Goal: Task Accomplishment & Management: Manage account settings

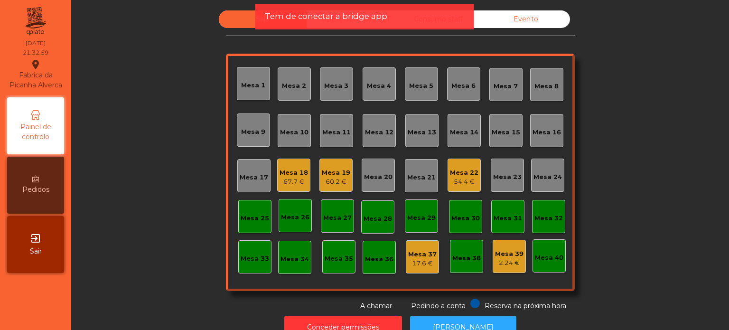
click at [362, 13] on span "Tem de conectar a bridge app" at bounding box center [326, 16] width 122 height 12
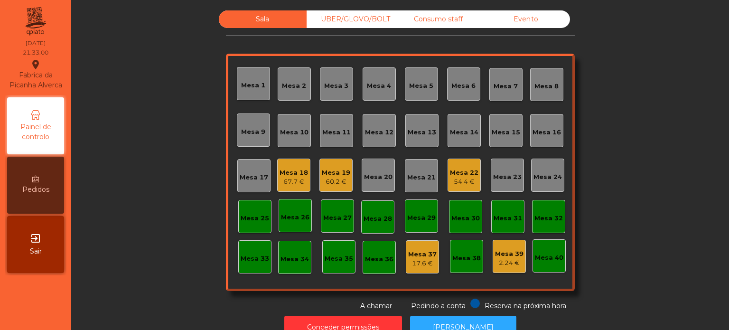
click at [402, 19] on div "Consumo staff" at bounding box center [438, 19] width 88 height 18
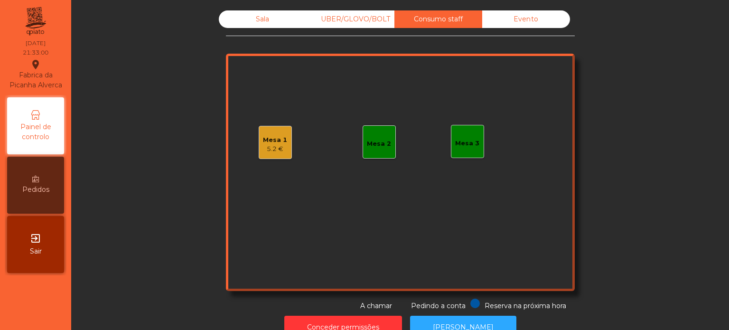
click at [367, 15] on div "UBER/GLOVO/BOLT" at bounding box center [350, 19] width 88 height 18
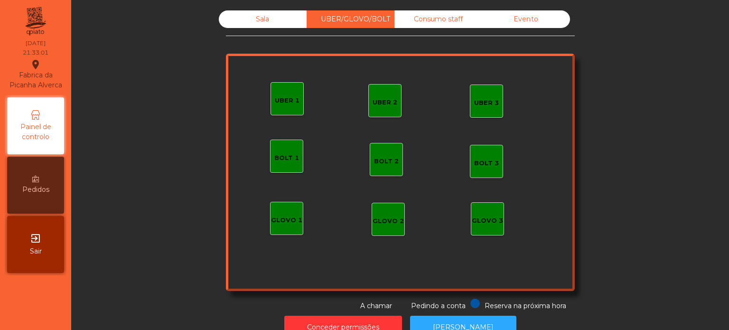
click at [274, 17] on div "Sala" at bounding box center [263, 19] width 88 height 18
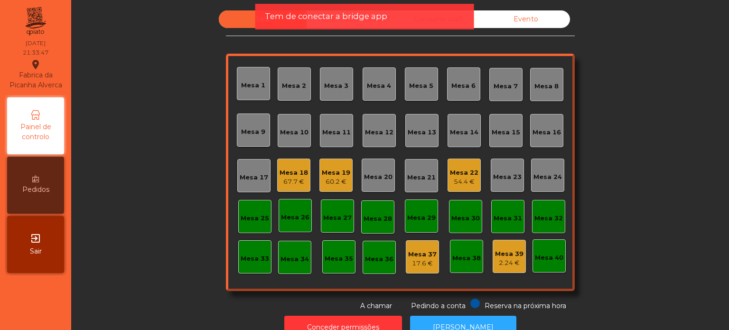
click at [342, 21] on span "Tem de conectar a bridge app" at bounding box center [326, 16] width 122 height 12
click at [378, 18] on span "Tem de conectar a bridge app" at bounding box center [326, 16] width 122 height 12
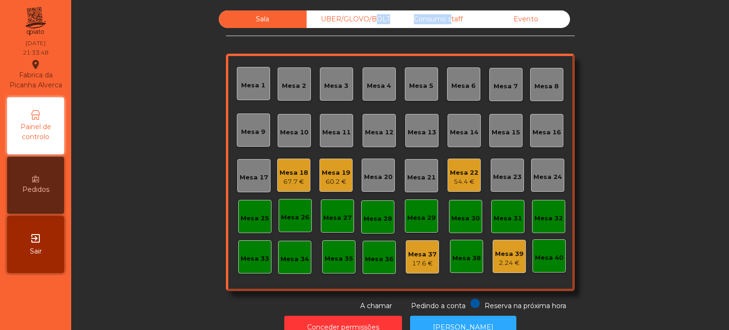
click at [378, 18] on div "UBER/GLOVO/BOLT" at bounding box center [350, 19] width 88 height 18
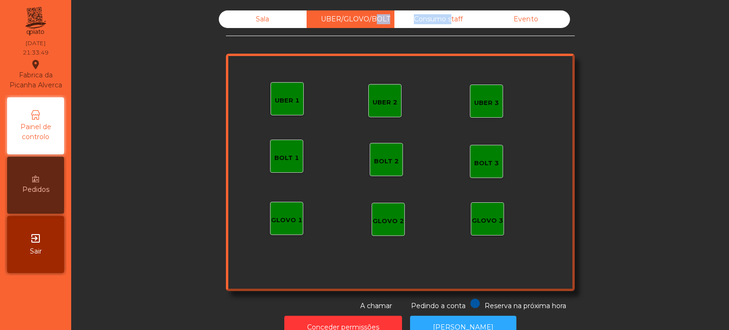
click at [410, 15] on div "Consumo staff" at bounding box center [438, 19] width 88 height 18
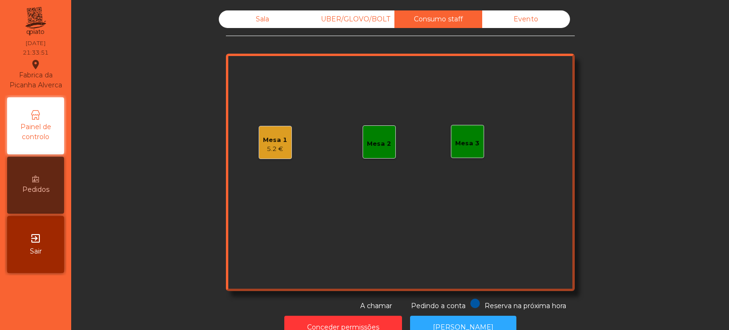
click at [275, 137] on div "Mesa 1" at bounding box center [275, 139] width 24 height 9
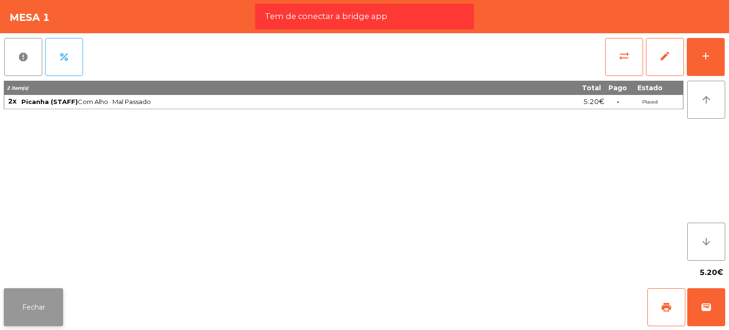
click at [49, 294] on button "Fechar" at bounding box center [33, 307] width 59 height 38
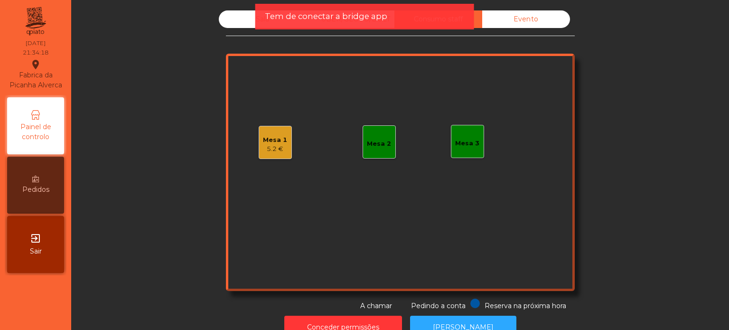
click at [287, 19] on span "Tem de conectar a bridge app" at bounding box center [326, 16] width 122 height 12
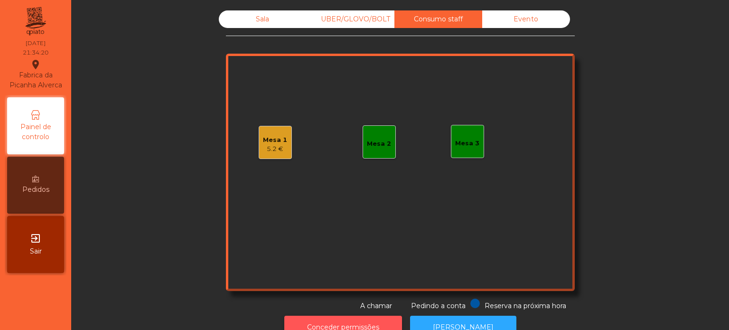
click at [337, 320] on button "Conceder permissões" at bounding box center [343, 326] width 118 height 23
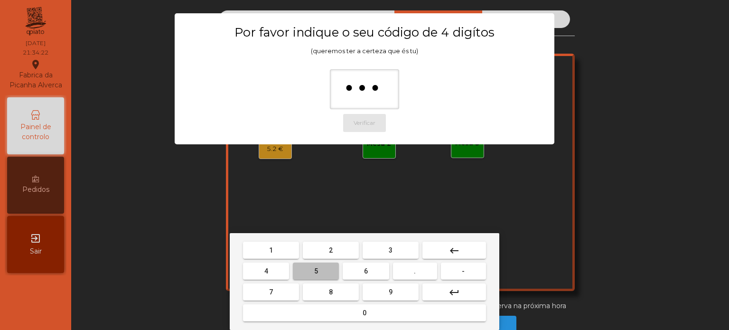
type input "****"
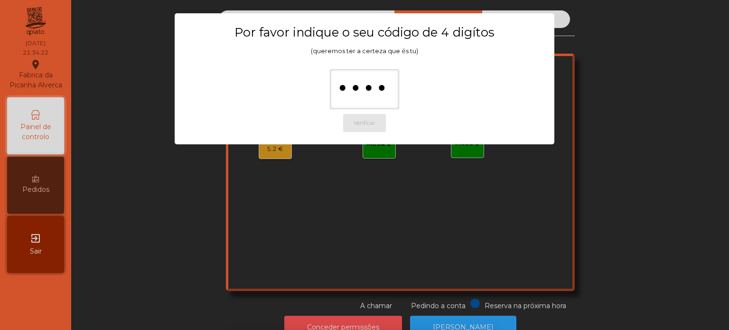
scroll to position [16, 0]
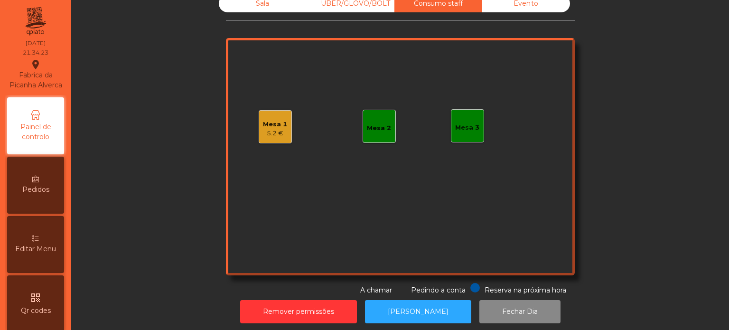
click at [54, 249] on div "Editar Menu" at bounding box center [35, 244] width 57 height 57
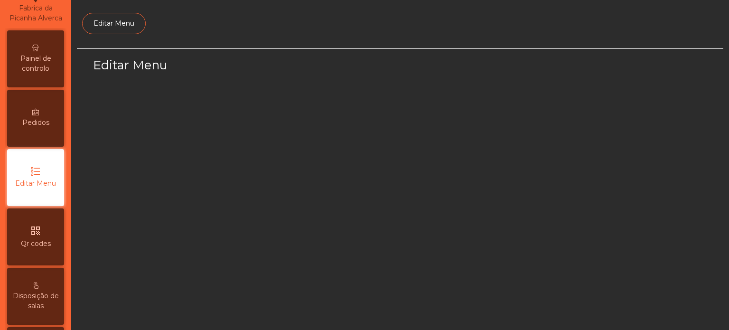
select select "*"
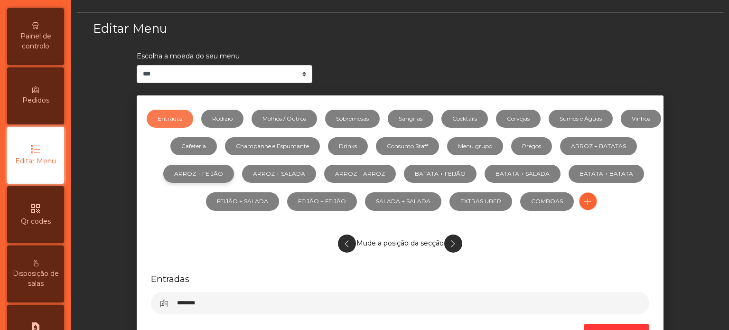
scroll to position [47, 0]
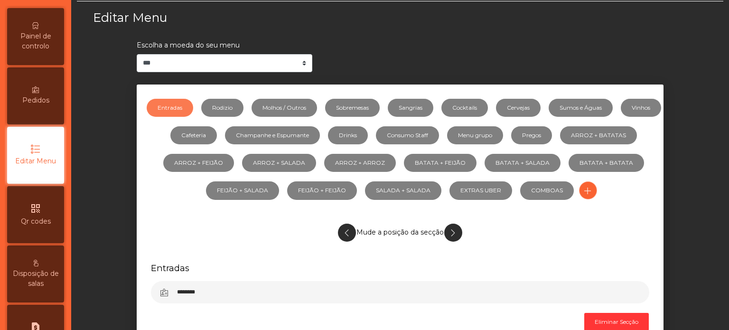
drag, startPoint x: 326, startPoint y: 101, endPoint x: 336, endPoint y: 102, distance: 10.0
click at [317, 101] on link "Molhos / Outros" at bounding box center [283, 108] width 65 height 18
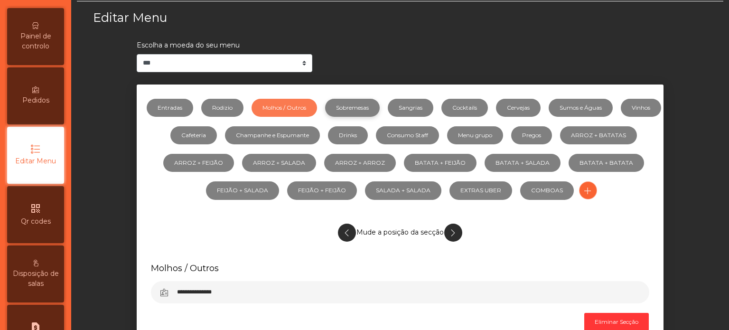
click at [379, 102] on link "Sobremesas" at bounding box center [352, 108] width 55 height 18
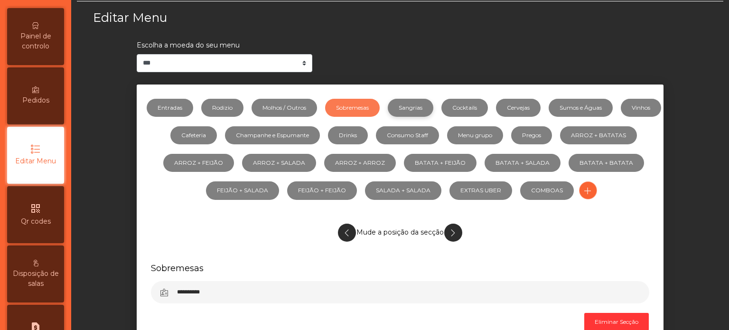
click at [433, 103] on link "Sangrias" at bounding box center [411, 108] width 46 height 18
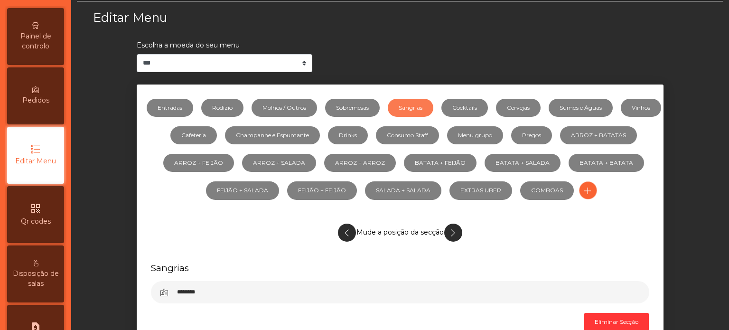
scroll to position [142, 0]
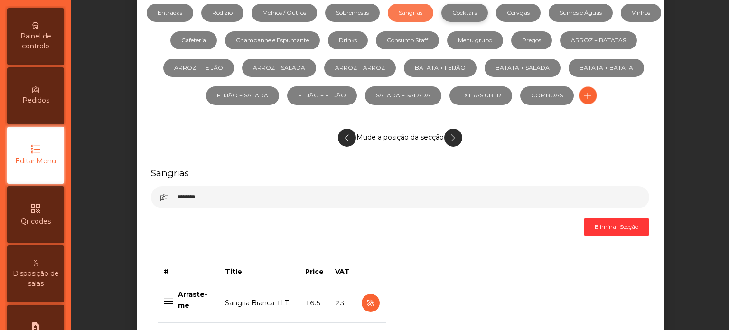
click at [488, 12] on link "Cocktails" at bounding box center [464, 13] width 46 height 18
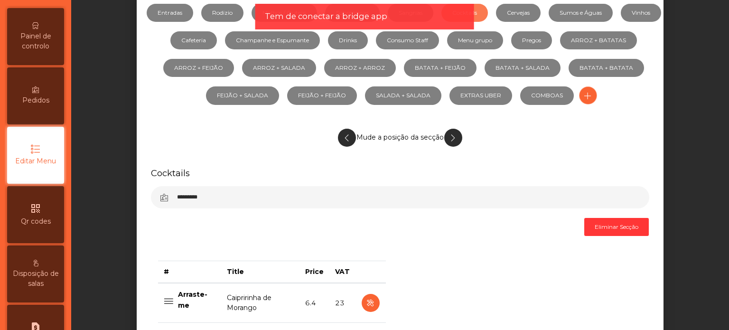
click at [431, 19] on div "Tem de conectar a bridge app" at bounding box center [365, 16] width 200 height 12
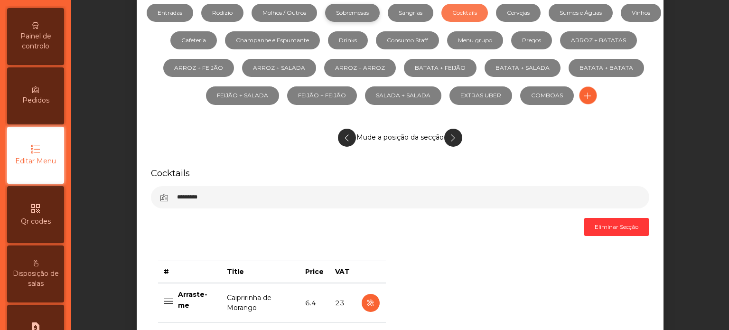
click at [346, 7] on link "Sobremesas" at bounding box center [352, 13] width 55 height 18
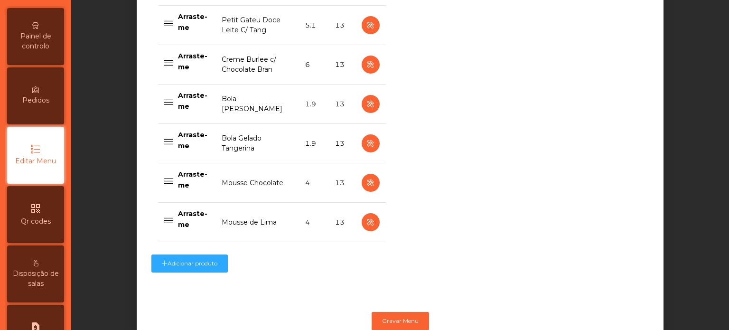
scroll to position [474, 0]
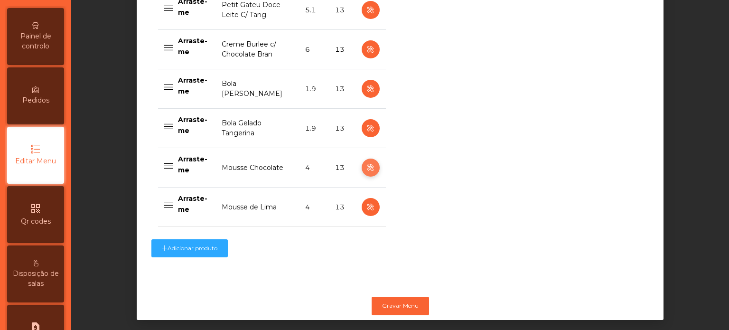
click at [368, 166] on icon "button" at bounding box center [370, 168] width 11 height 12
select select "**"
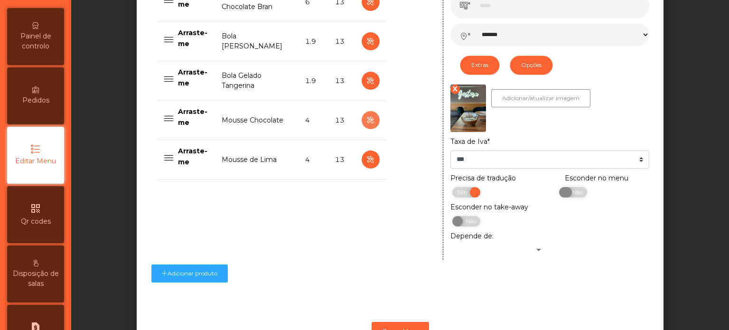
click at [566, 195] on span at bounding box center [565, 192] width 13 height 10
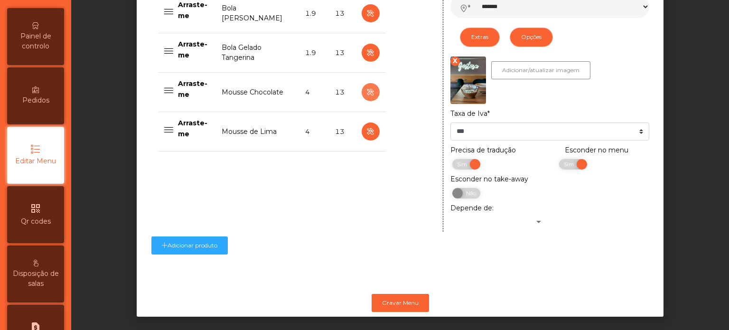
scroll to position [565, 0]
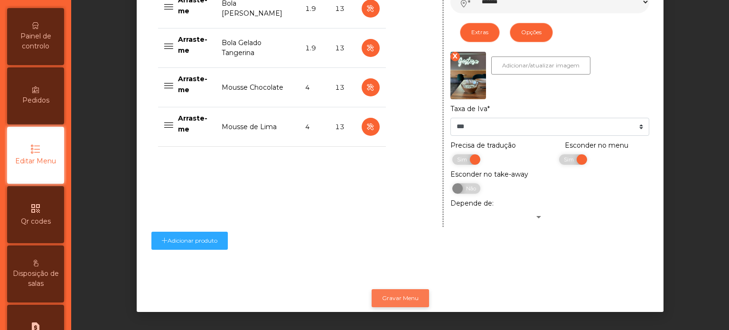
click at [404, 296] on button "Gravar Menu" at bounding box center [399, 298] width 57 height 18
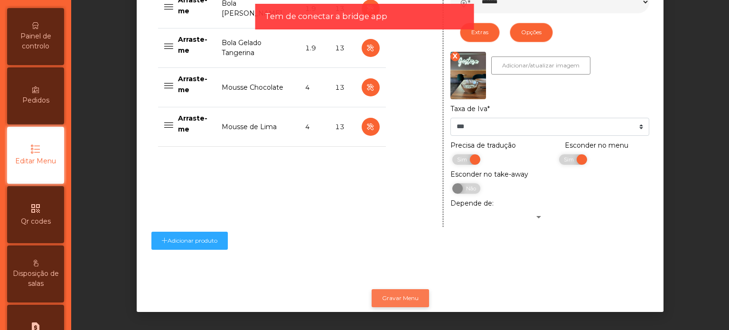
click at [400, 289] on button "Gravar Menu" at bounding box center [399, 298] width 57 height 18
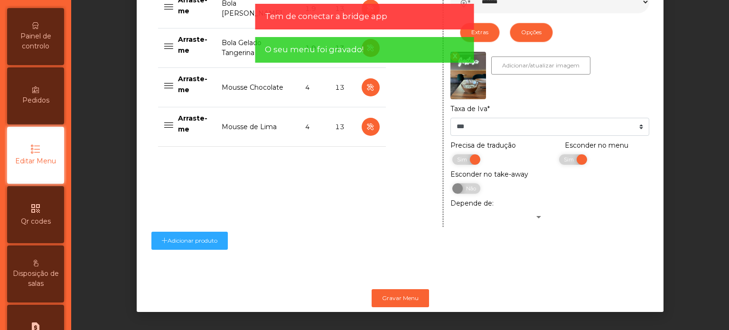
click at [40, 61] on div "Painel de controlo" at bounding box center [35, 36] width 57 height 57
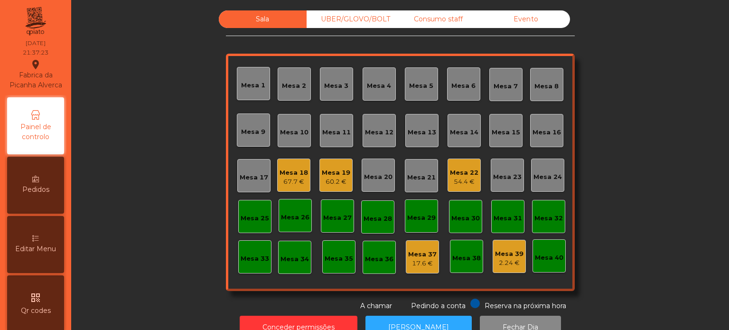
click at [357, 19] on div "UBER/GLOVO/BOLT" at bounding box center [350, 19] width 88 height 18
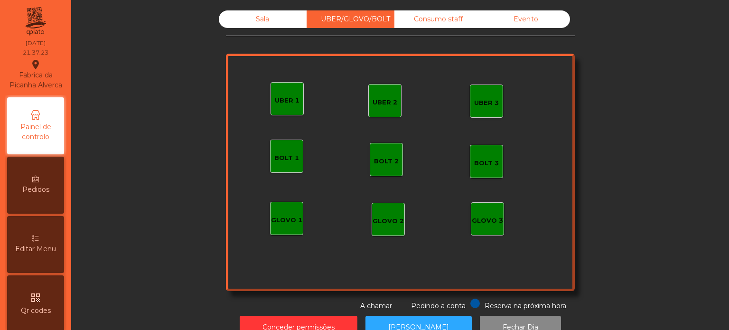
drag, startPoint x: 438, startPoint y: 19, endPoint x: 479, endPoint y: 18, distance: 41.3
click at [440, 20] on div "Consumo staff" at bounding box center [438, 19] width 88 height 18
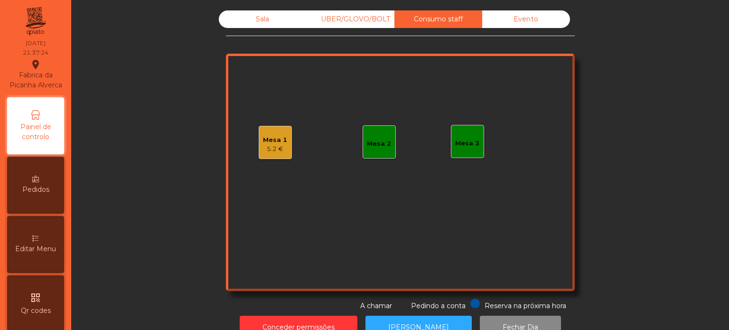
click at [517, 18] on div "Evento" at bounding box center [526, 19] width 88 height 18
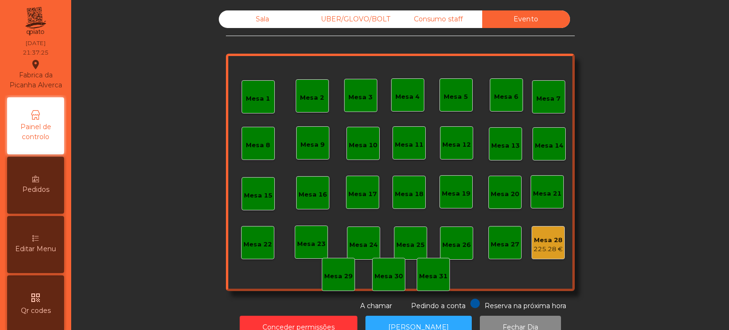
click at [277, 18] on div "Sala" at bounding box center [263, 19] width 88 height 18
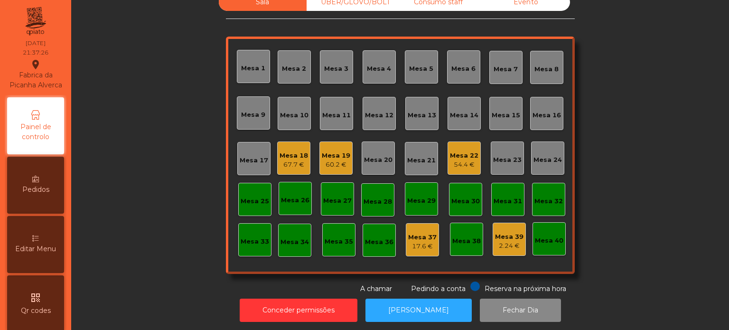
scroll to position [26, 0]
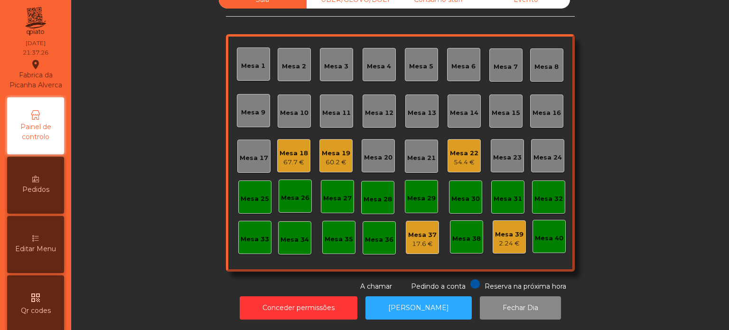
click at [406, 230] on div "Mesa 37 17.6 €" at bounding box center [422, 237] width 33 height 33
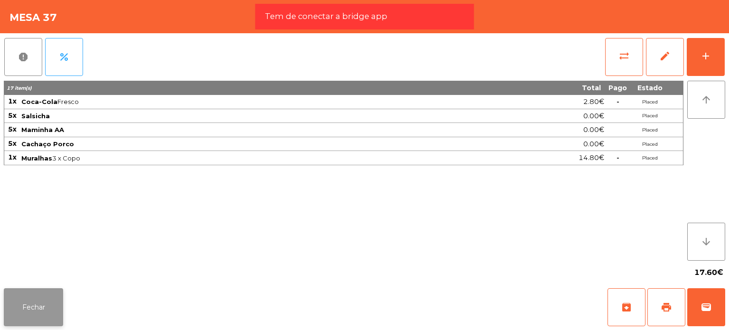
click at [51, 291] on button "Fechar" at bounding box center [33, 307] width 59 height 38
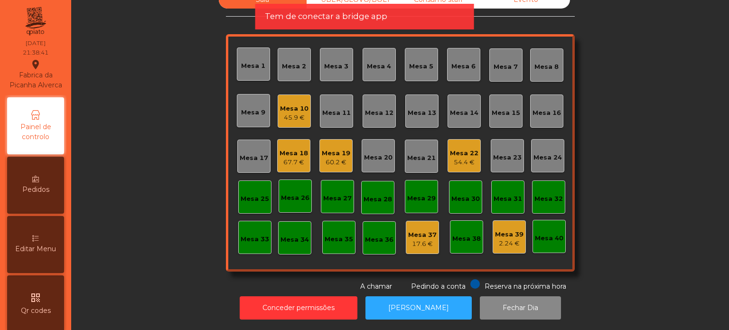
click at [44, 249] on div "Editar Menu" at bounding box center [35, 244] width 57 height 57
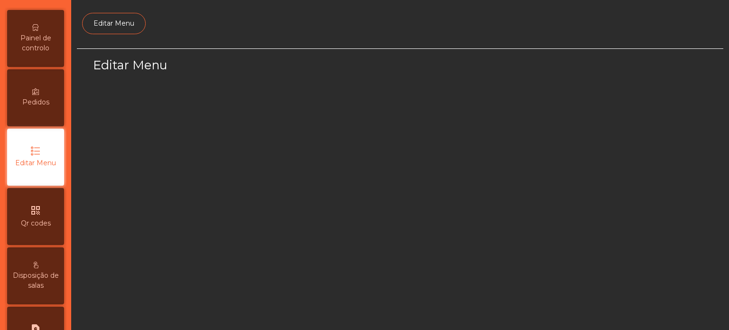
select select "*"
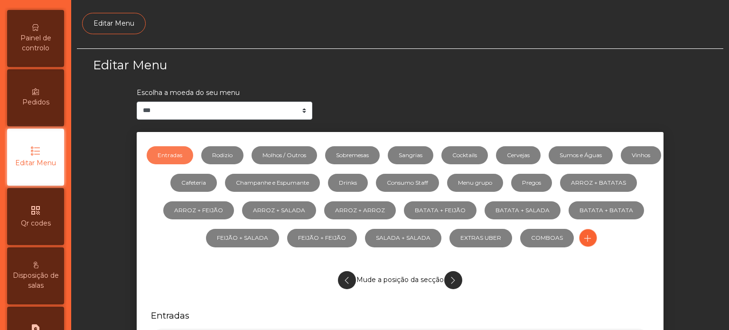
scroll to position [89, 0]
click at [584, 157] on link "Sumos e Águas" at bounding box center [580, 155] width 64 height 18
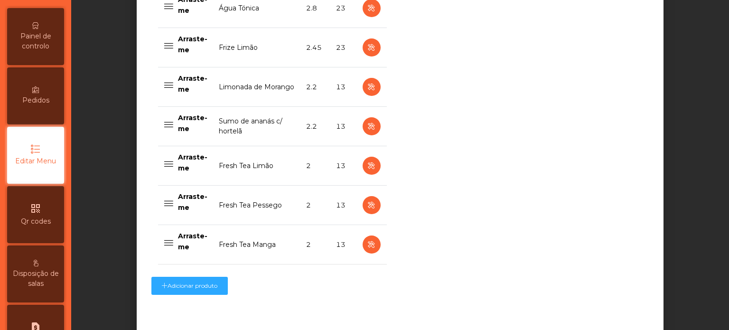
scroll to position [996, 0]
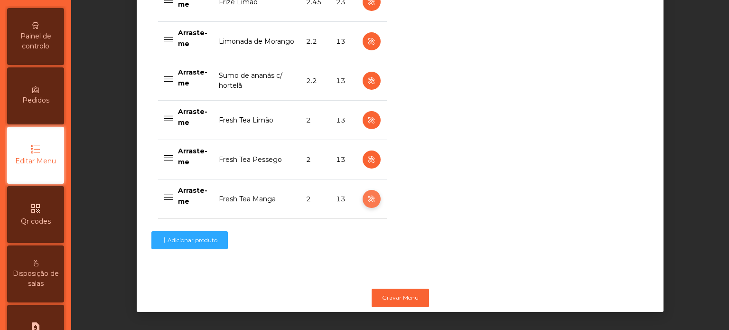
click at [367, 199] on icon "button" at bounding box center [371, 199] width 11 height 12
select select "***"
select select "**"
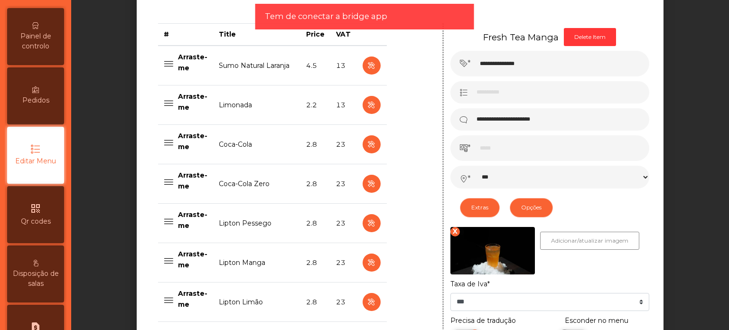
scroll to position [522, 0]
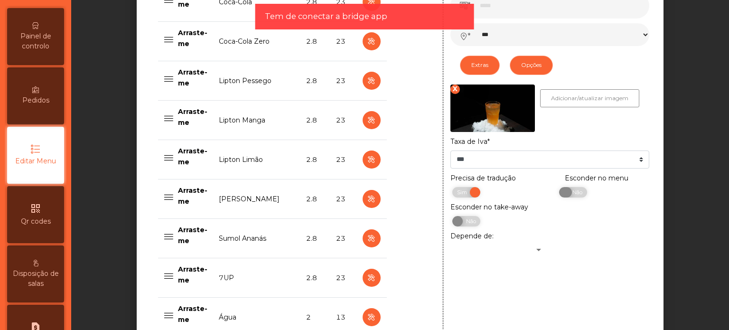
click at [564, 194] on span at bounding box center [565, 192] width 13 height 10
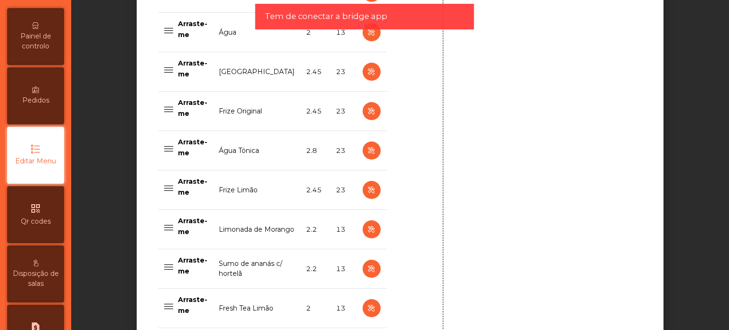
scroll to position [996, 0]
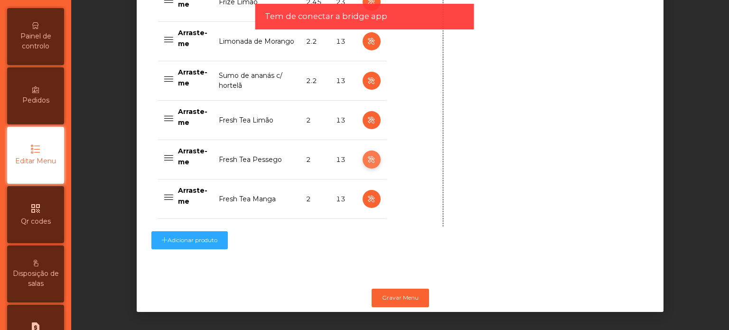
click at [362, 158] on button "button" at bounding box center [371, 159] width 18 height 18
type input "**********"
select select "***"
select select "**"
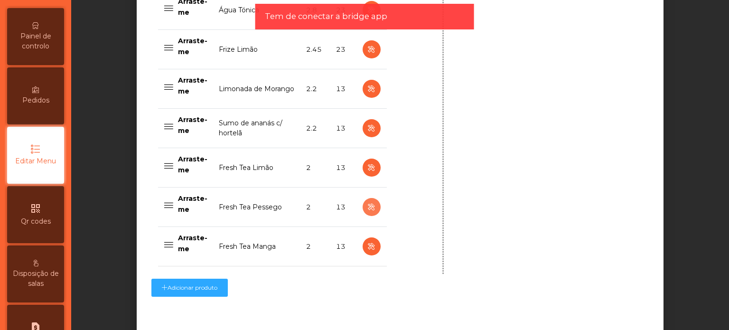
scroll to position [1000, 0]
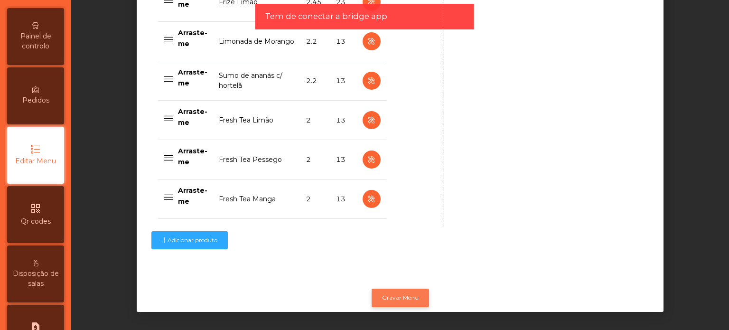
click at [411, 288] on button "Gravar Menu" at bounding box center [399, 297] width 57 height 18
click at [49, 51] on span "Painel de controlo" at bounding box center [35, 41] width 52 height 20
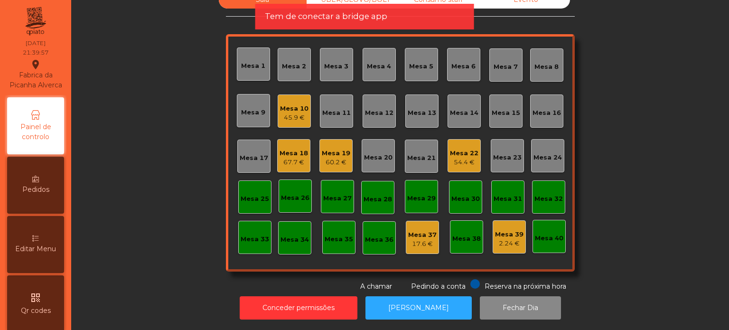
click at [344, 157] on div "60.2 €" at bounding box center [336, 161] width 28 height 9
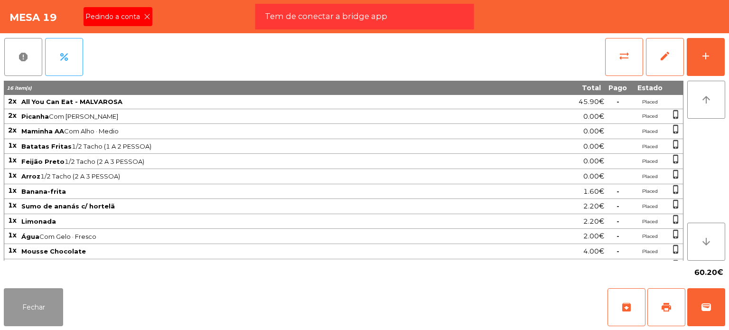
drag, startPoint x: 52, startPoint y: 307, endPoint x: 51, endPoint y: 272, distance: 35.1
click at [51, 305] on button "Fechar" at bounding box center [33, 307] width 59 height 38
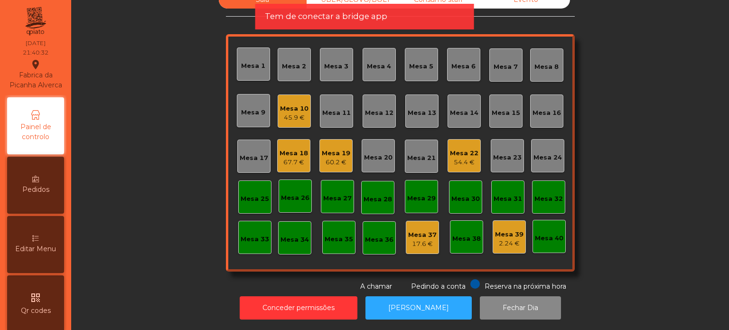
click at [293, 157] on div "67.7 €" at bounding box center [293, 161] width 28 height 9
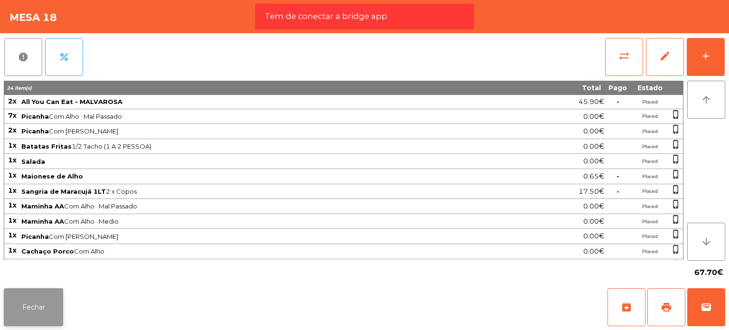
click at [49, 289] on button "Fechar" at bounding box center [33, 307] width 59 height 38
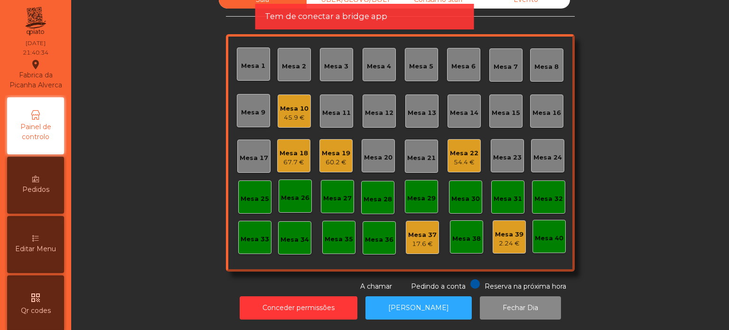
click at [463, 148] on div "Mesa 22" at bounding box center [464, 152] width 28 height 9
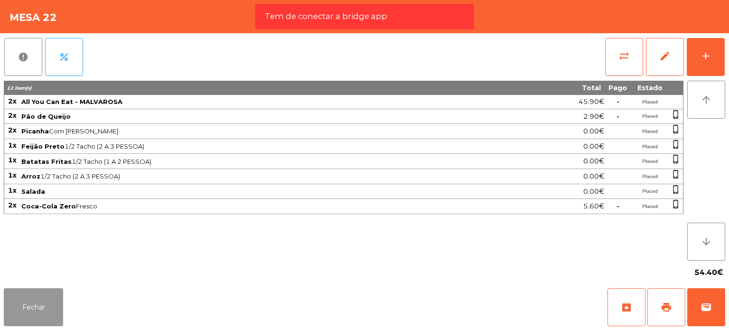
drag, startPoint x: 30, startPoint y: 305, endPoint x: 113, endPoint y: 218, distance: 119.4
click at [31, 305] on button "Fechar" at bounding box center [33, 307] width 59 height 38
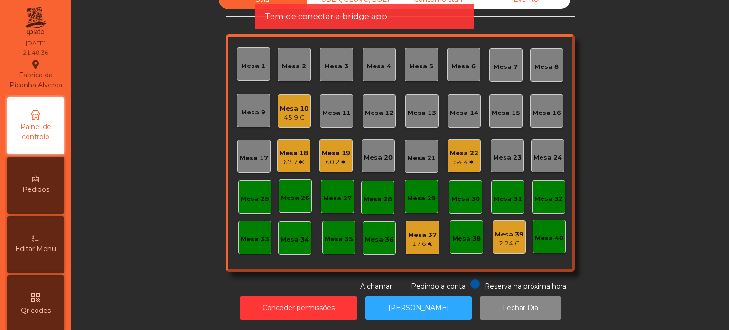
click at [278, 110] on div "Mesa 10 45.9 €" at bounding box center [294, 110] width 33 height 33
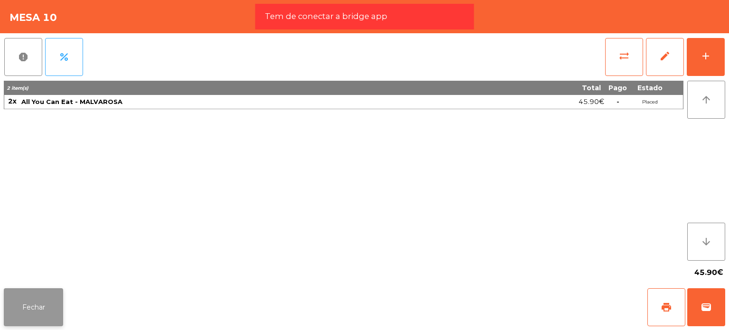
click at [40, 294] on button "Fechar" at bounding box center [33, 307] width 59 height 38
